Goal: Check status

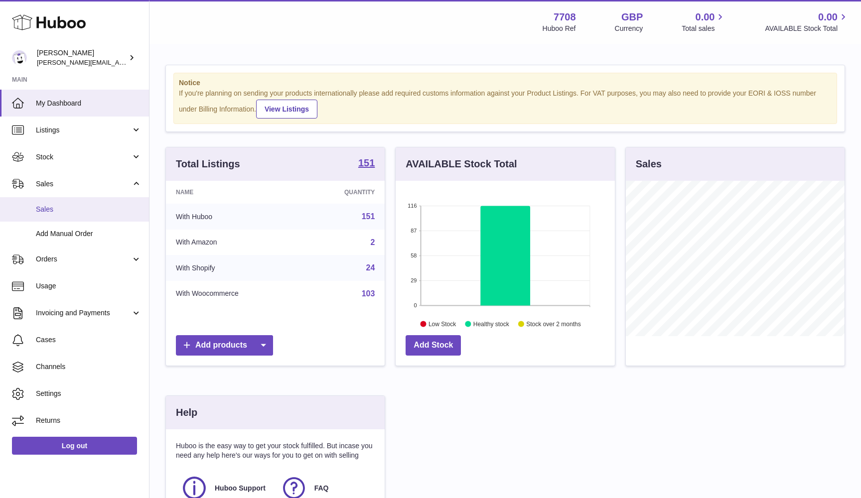
scroll to position [155, 219]
click at [55, 212] on span "Sales" at bounding box center [89, 209] width 106 height 9
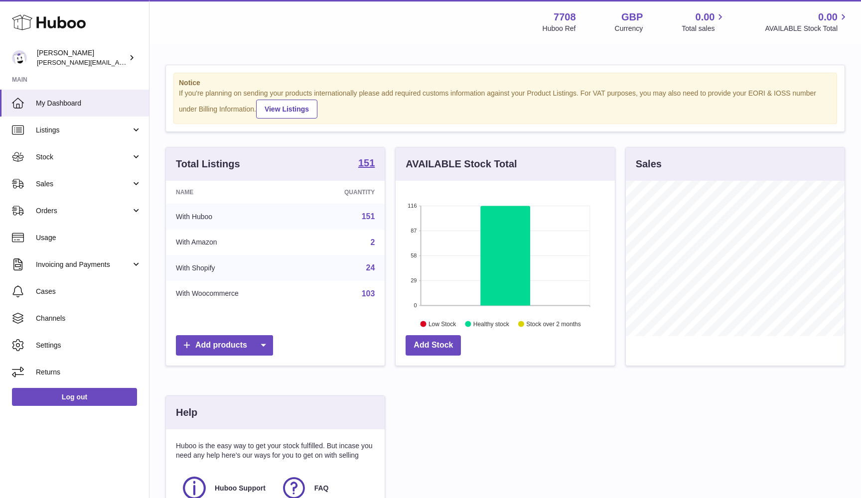
scroll to position [155, 219]
click at [97, 189] on link "Sales" at bounding box center [74, 183] width 149 height 27
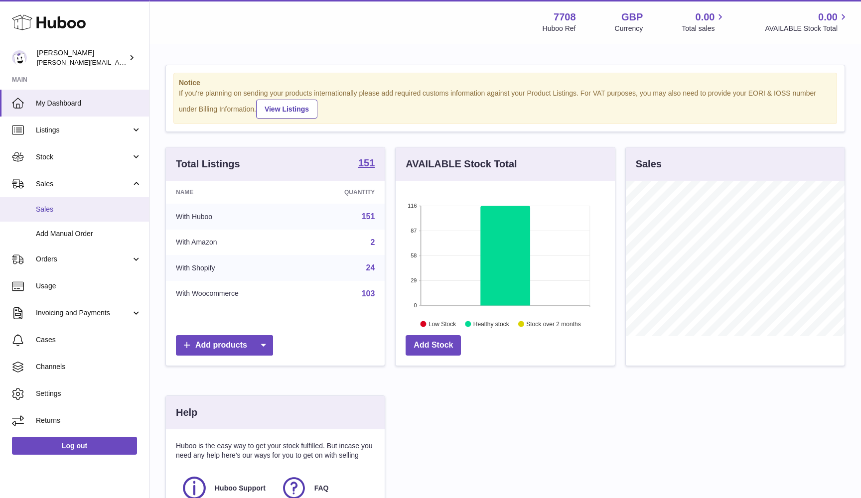
click at [89, 206] on span "Sales" at bounding box center [89, 209] width 106 height 9
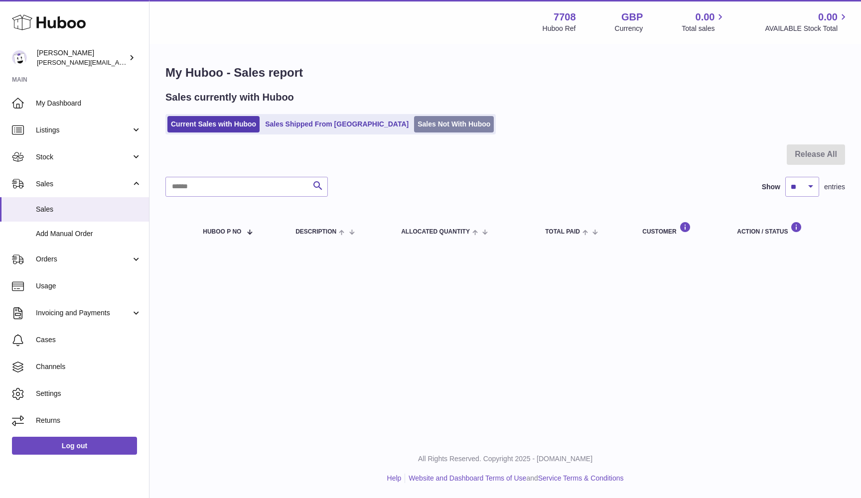
click at [414, 124] on link "Sales Not With Huboo" at bounding box center [454, 124] width 80 height 16
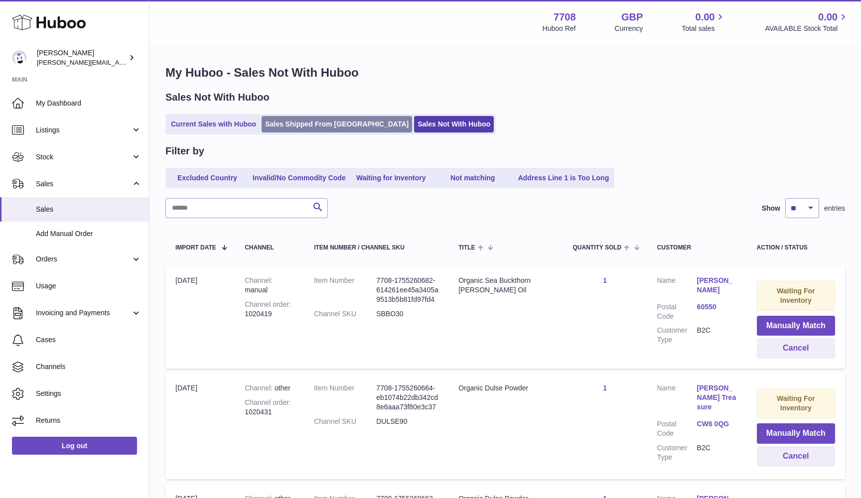
click at [303, 131] on link "Sales Shipped From [GEOGRAPHIC_DATA]" at bounding box center [337, 124] width 150 height 16
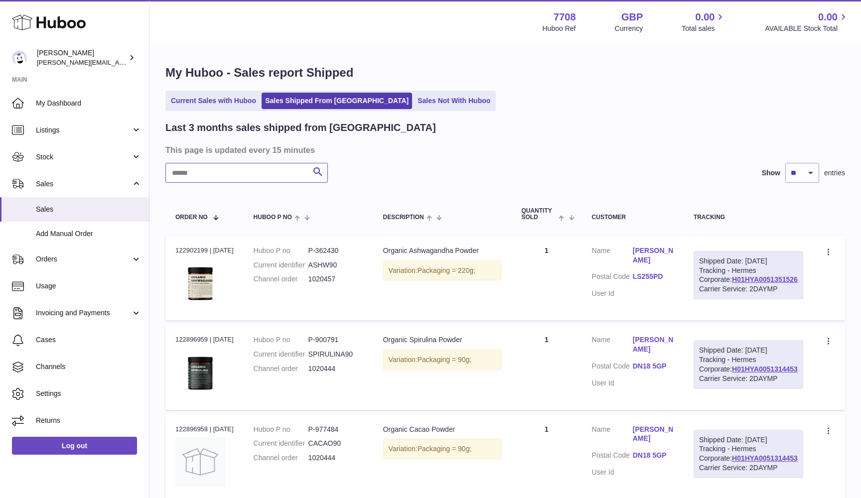
click at [198, 176] on input "text" at bounding box center [246, 173] width 162 height 20
paste input "**********"
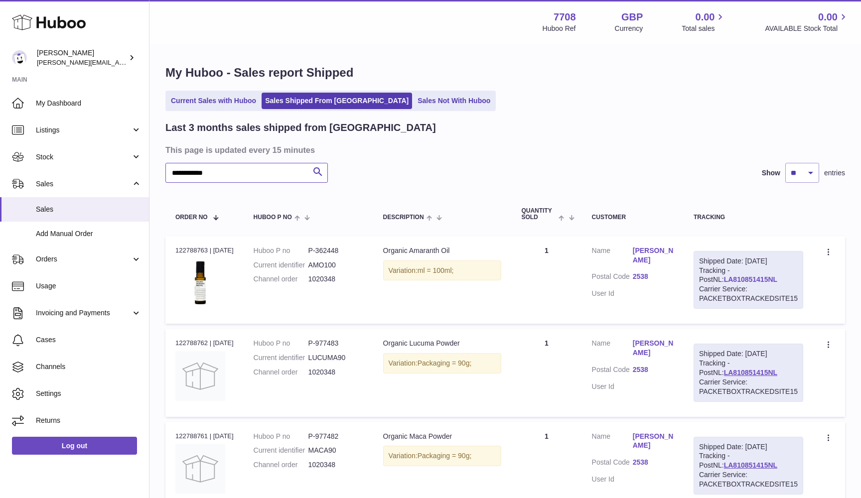
type input "**********"
click at [724, 282] on link "LA810851415NL" at bounding box center [750, 280] width 53 height 8
click at [281, 94] on link "Sales Shipped From Huboo" at bounding box center [337, 101] width 150 height 16
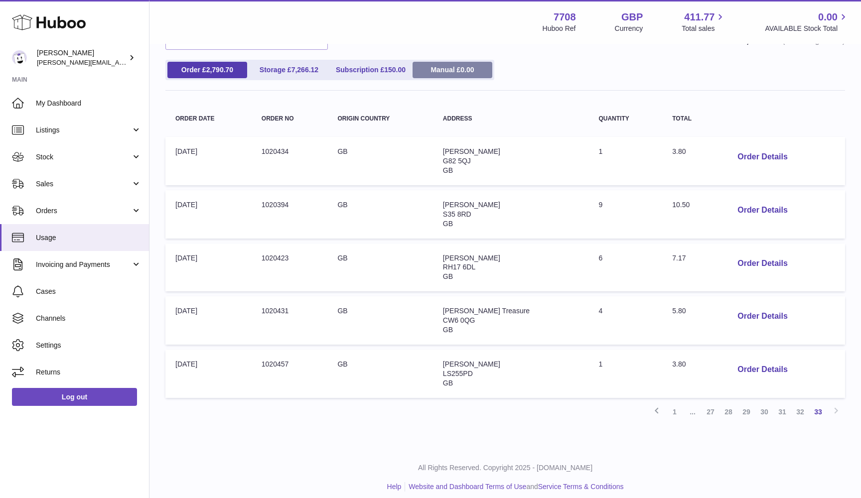
click at [445, 71] on link "Manual £ 0.00" at bounding box center [453, 70] width 80 height 16
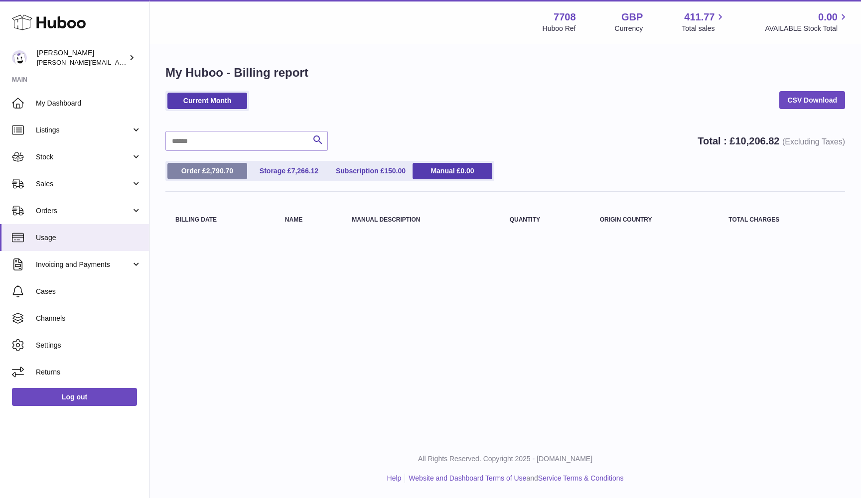
click at [197, 173] on link "Order £ 2,790.70" at bounding box center [207, 171] width 80 height 16
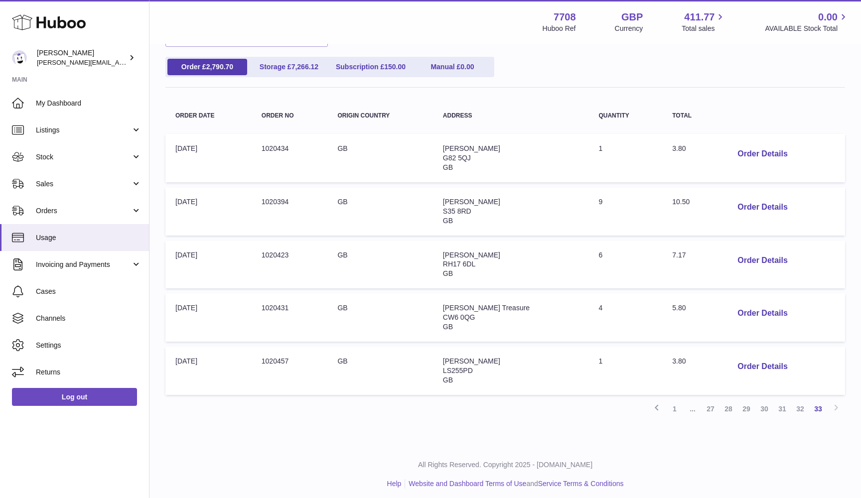
scroll to position [101, 0]
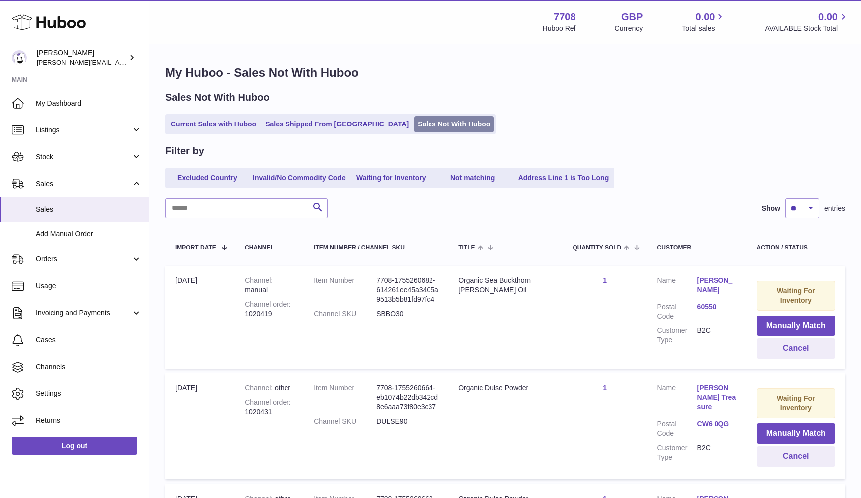
click at [414, 127] on link "Sales Not With Huboo" at bounding box center [454, 124] width 80 height 16
click at [414, 126] on link "Sales Not With Huboo" at bounding box center [454, 124] width 80 height 16
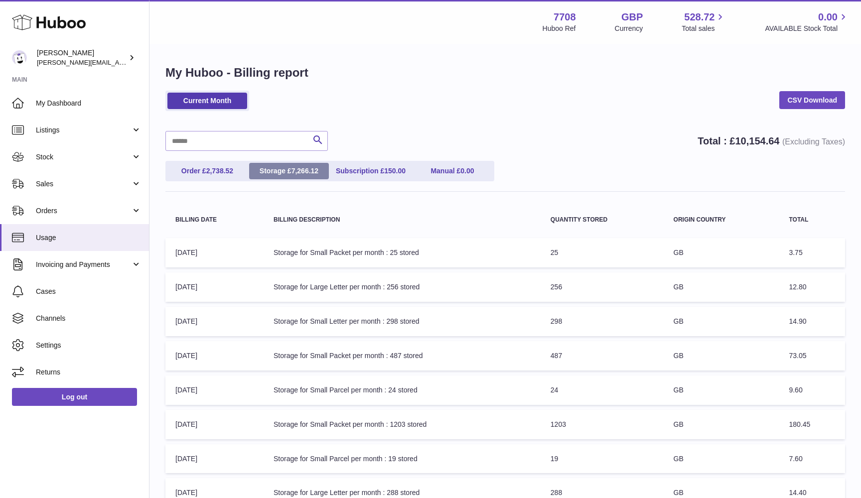
click at [285, 168] on link "Storage £ 7,266.12" at bounding box center [289, 171] width 80 height 16
